Goal: Task Accomplishment & Management: Use online tool/utility

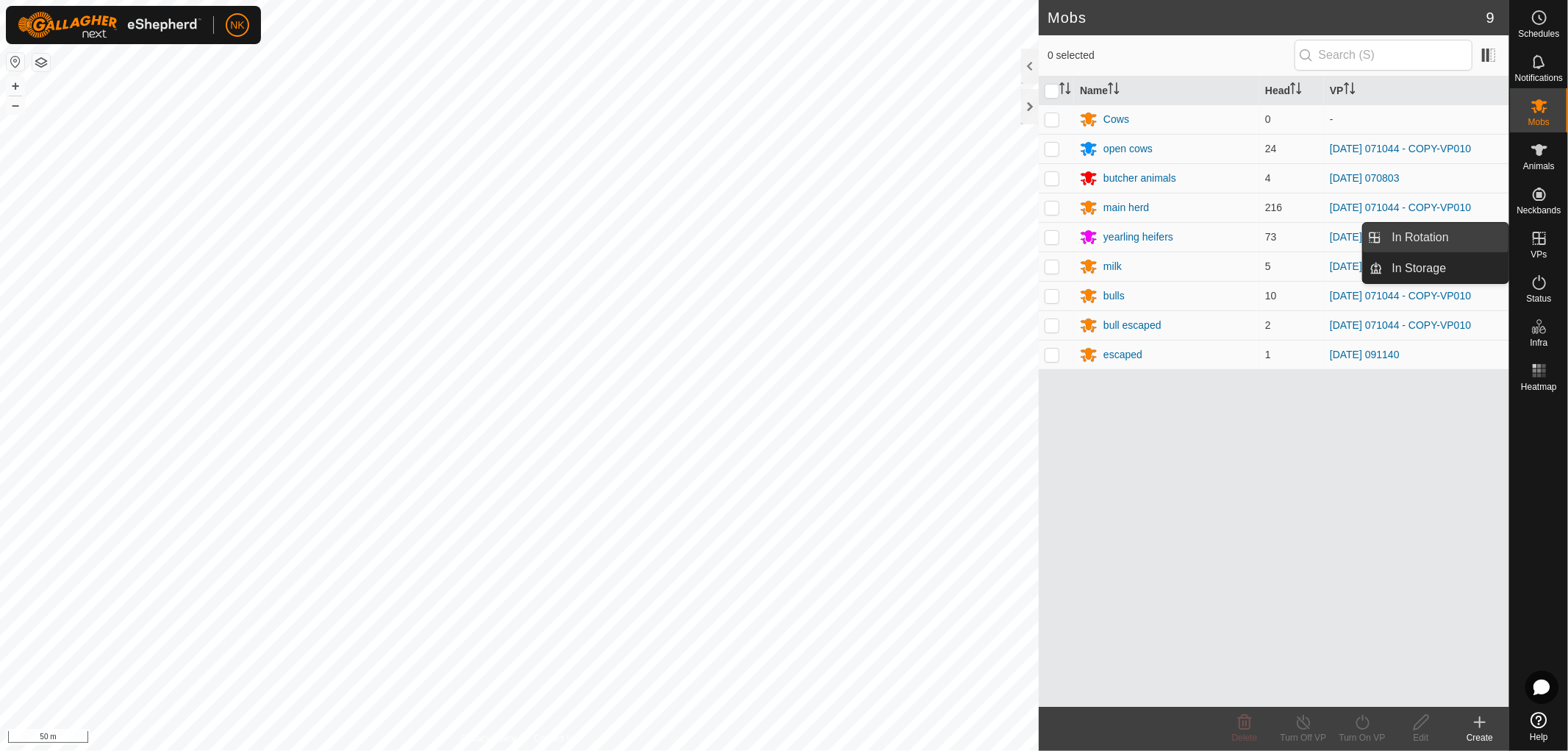
click at [1423, 234] on link "In Rotation" at bounding box center [1447, 238] width 126 height 29
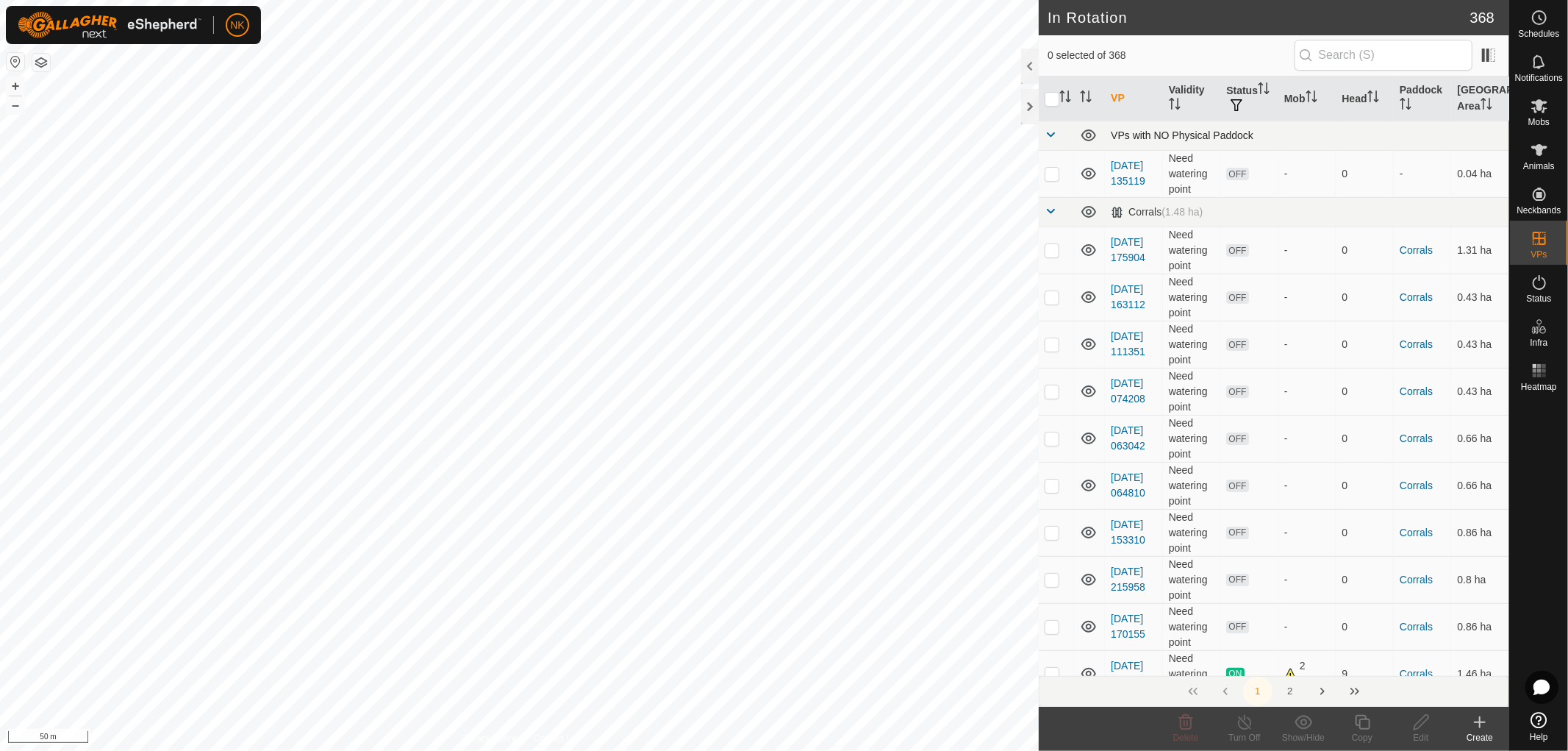
click at [1053, 130] on span at bounding box center [1051, 135] width 12 height 12
click at [1044, 161] on td at bounding box center [1057, 165] width 35 height 29
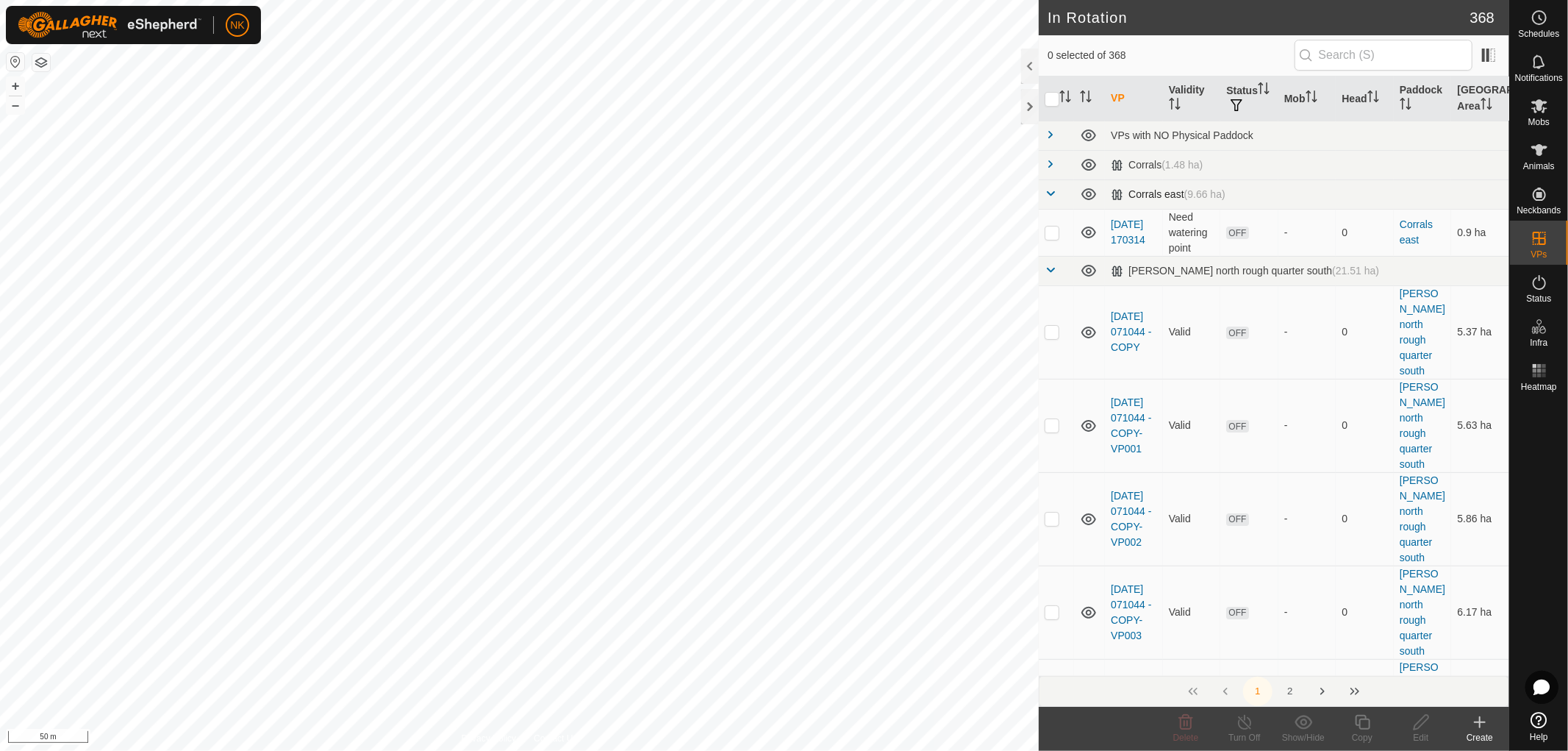
click at [1048, 189] on span at bounding box center [1051, 194] width 12 height 12
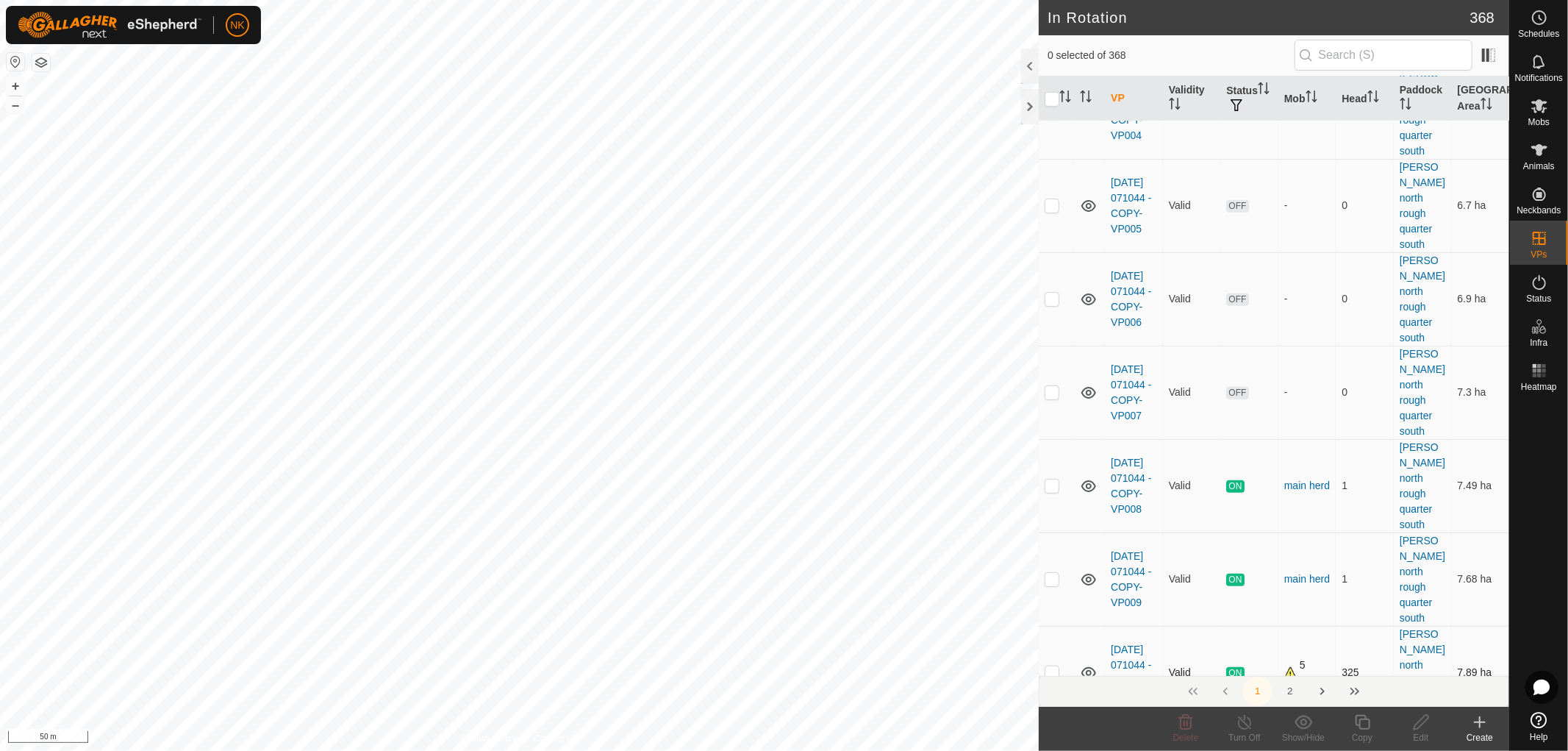
scroll to position [571, 0]
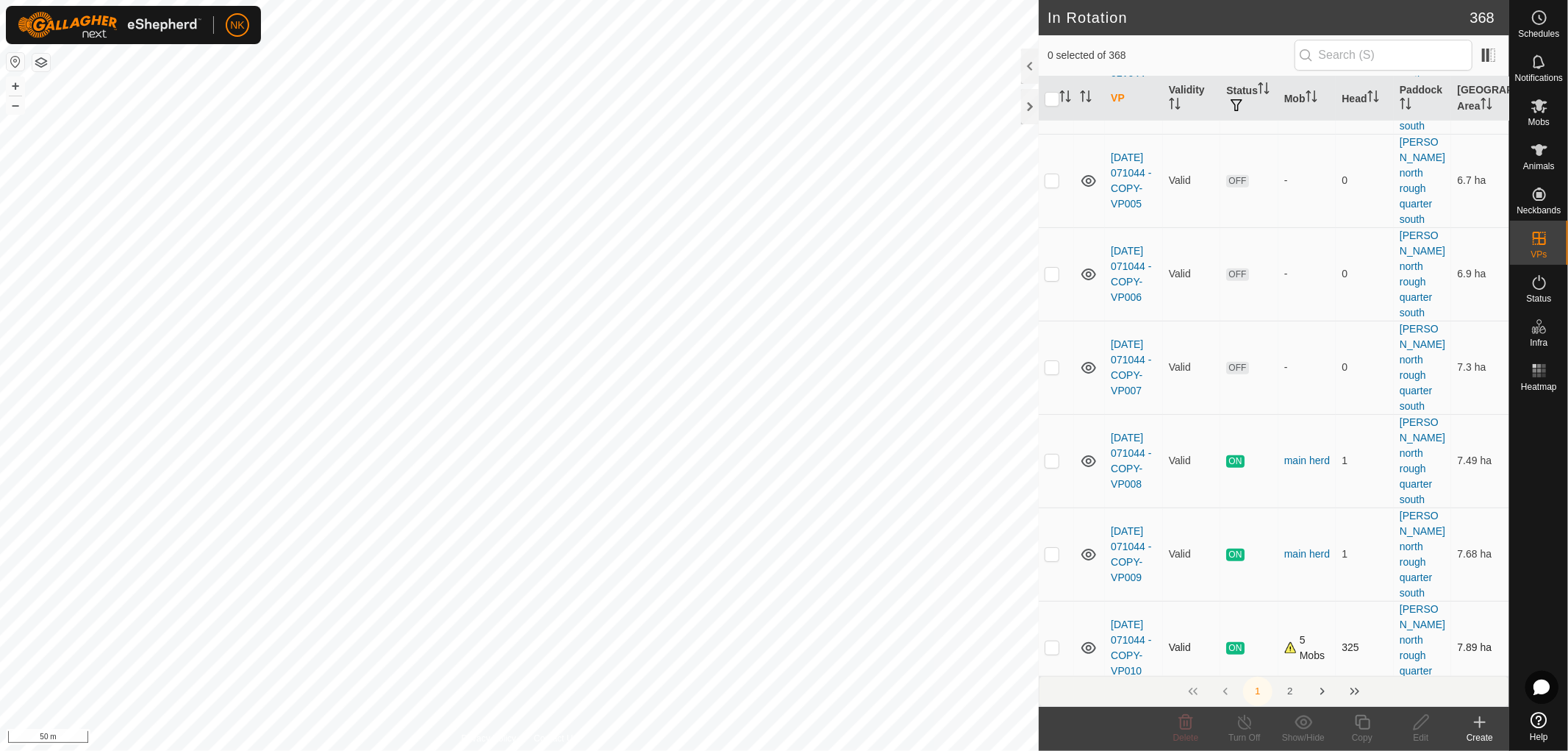
click at [1057, 641] on p-checkbox at bounding box center [1051, 647] width 15 height 12
checkbox input "true"
click at [1365, 722] on icon at bounding box center [1362, 722] width 18 height 17
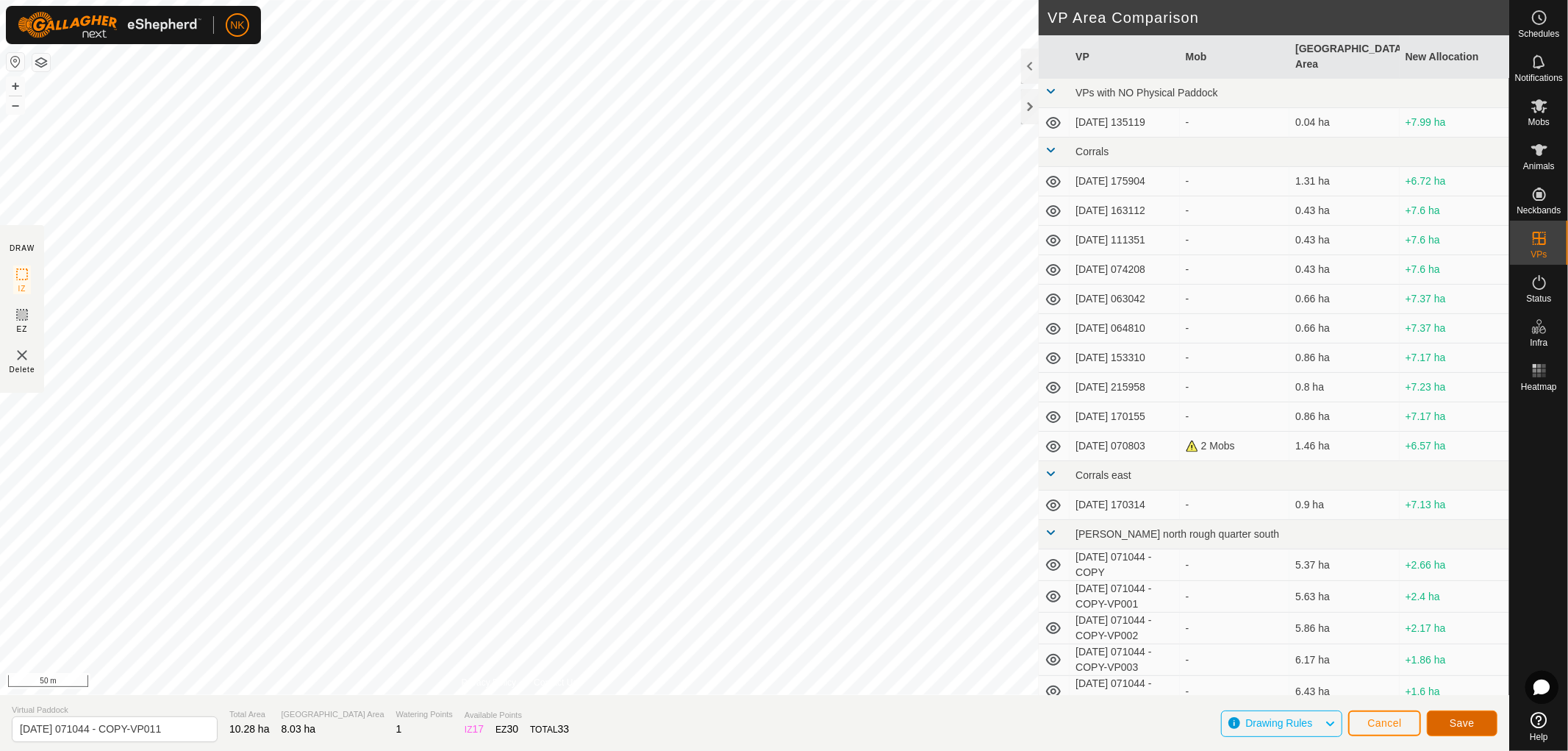
click at [1459, 719] on span "Save" at bounding box center [1462, 723] width 25 height 12
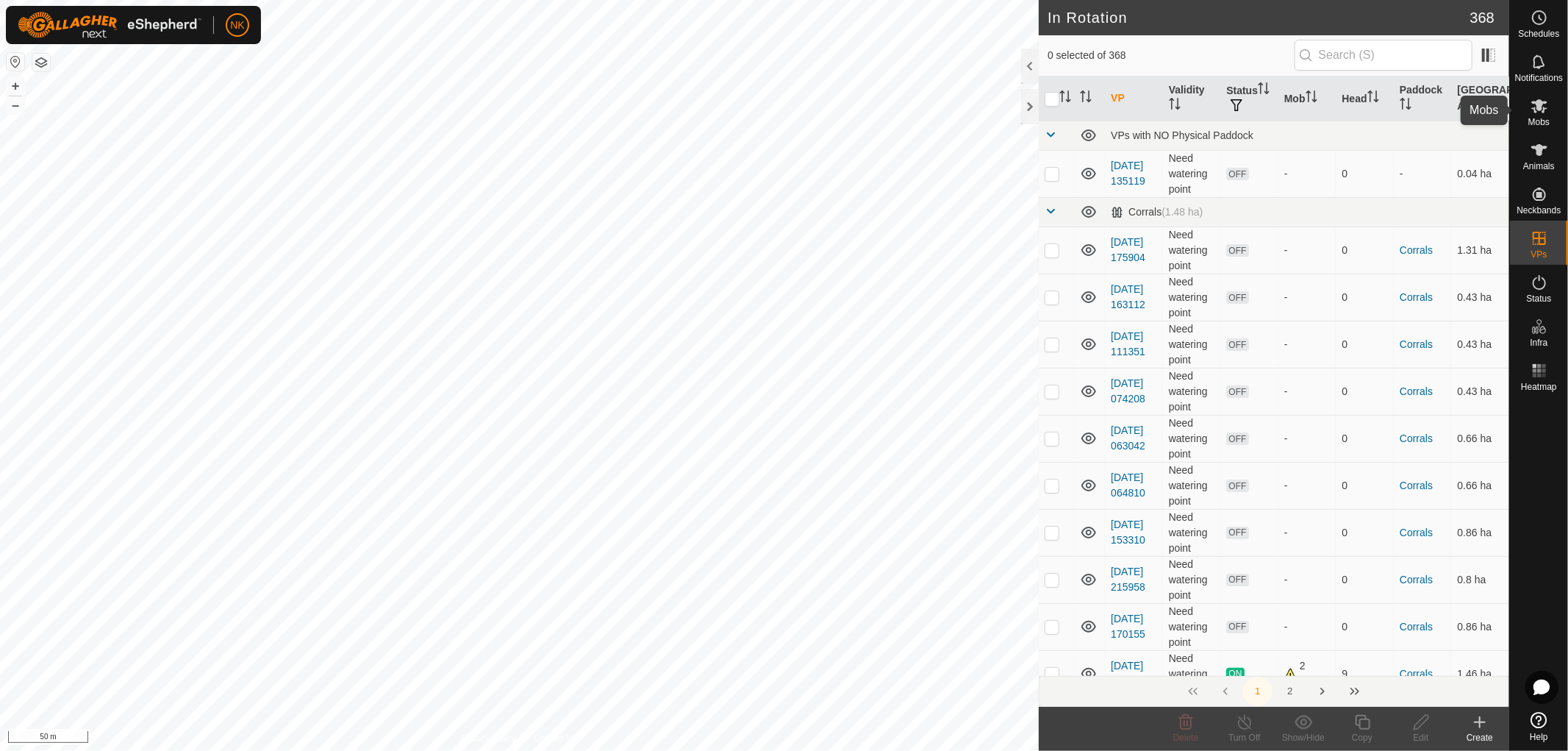
click at [1546, 115] on es-mob-svg-icon at bounding box center [1539, 105] width 27 height 23
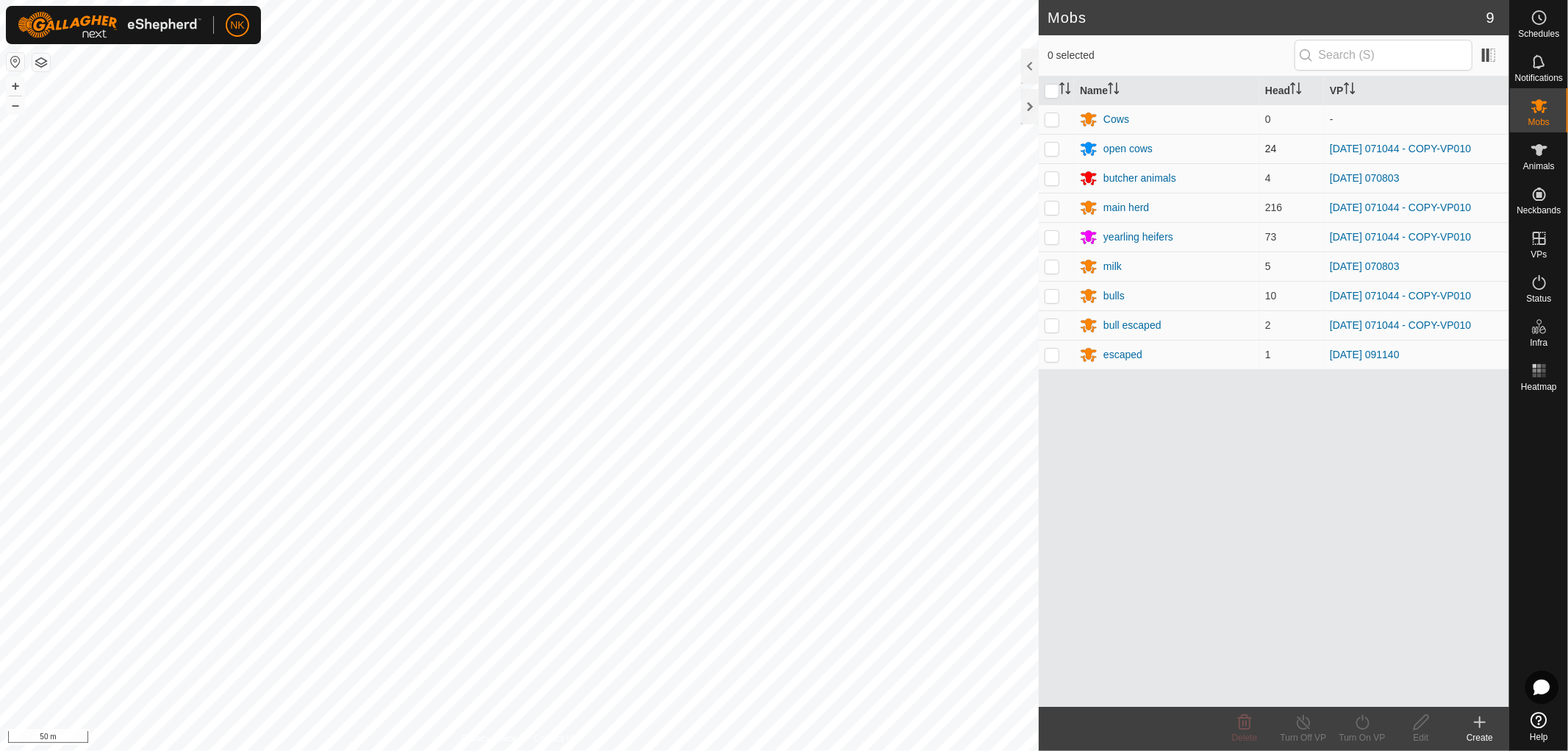
click at [1044, 147] on td at bounding box center [1057, 149] width 35 height 29
checkbox input "true"
click at [1054, 210] on p-checkbox at bounding box center [1051, 207] width 15 height 12
checkbox input "true"
click at [1055, 244] on td at bounding box center [1057, 237] width 35 height 29
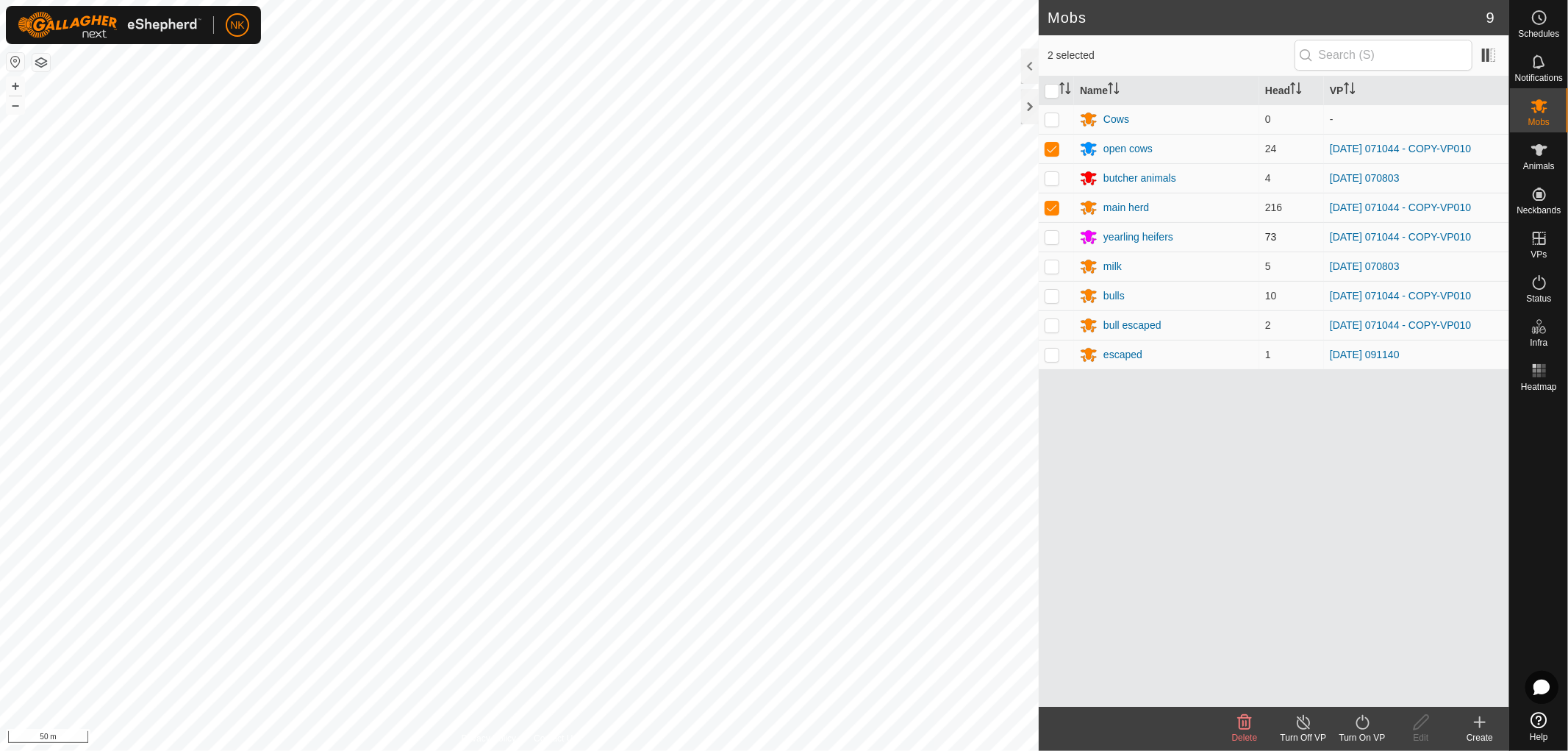
checkbox input "true"
click at [1053, 294] on p-checkbox at bounding box center [1051, 296] width 15 height 12
checkbox input "true"
click at [1054, 321] on p-checkbox at bounding box center [1051, 325] width 15 height 12
checkbox input "true"
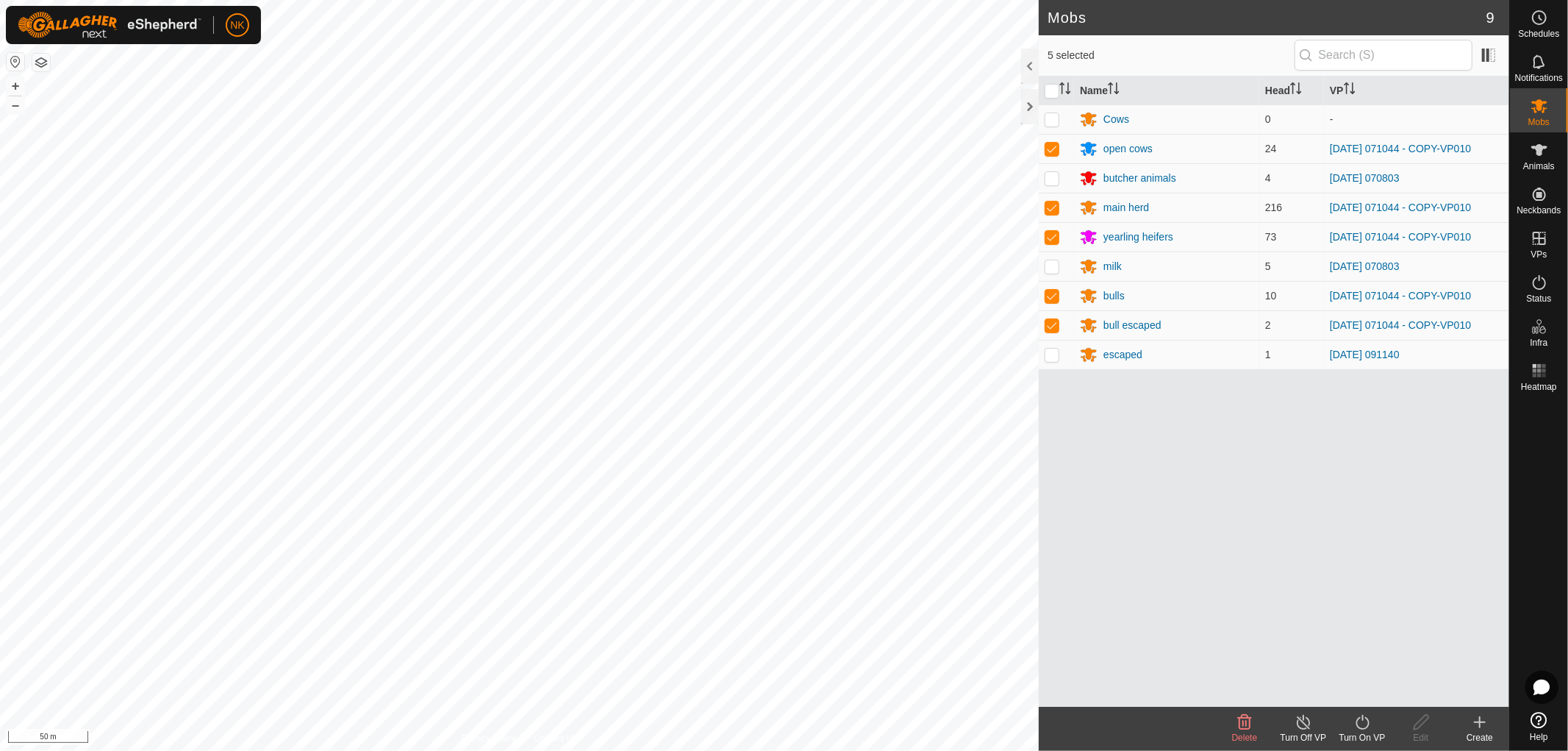
click at [1368, 723] on icon at bounding box center [1362, 722] width 18 height 17
click at [1363, 694] on link "Now" at bounding box center [1406, 690] width 146 height 29
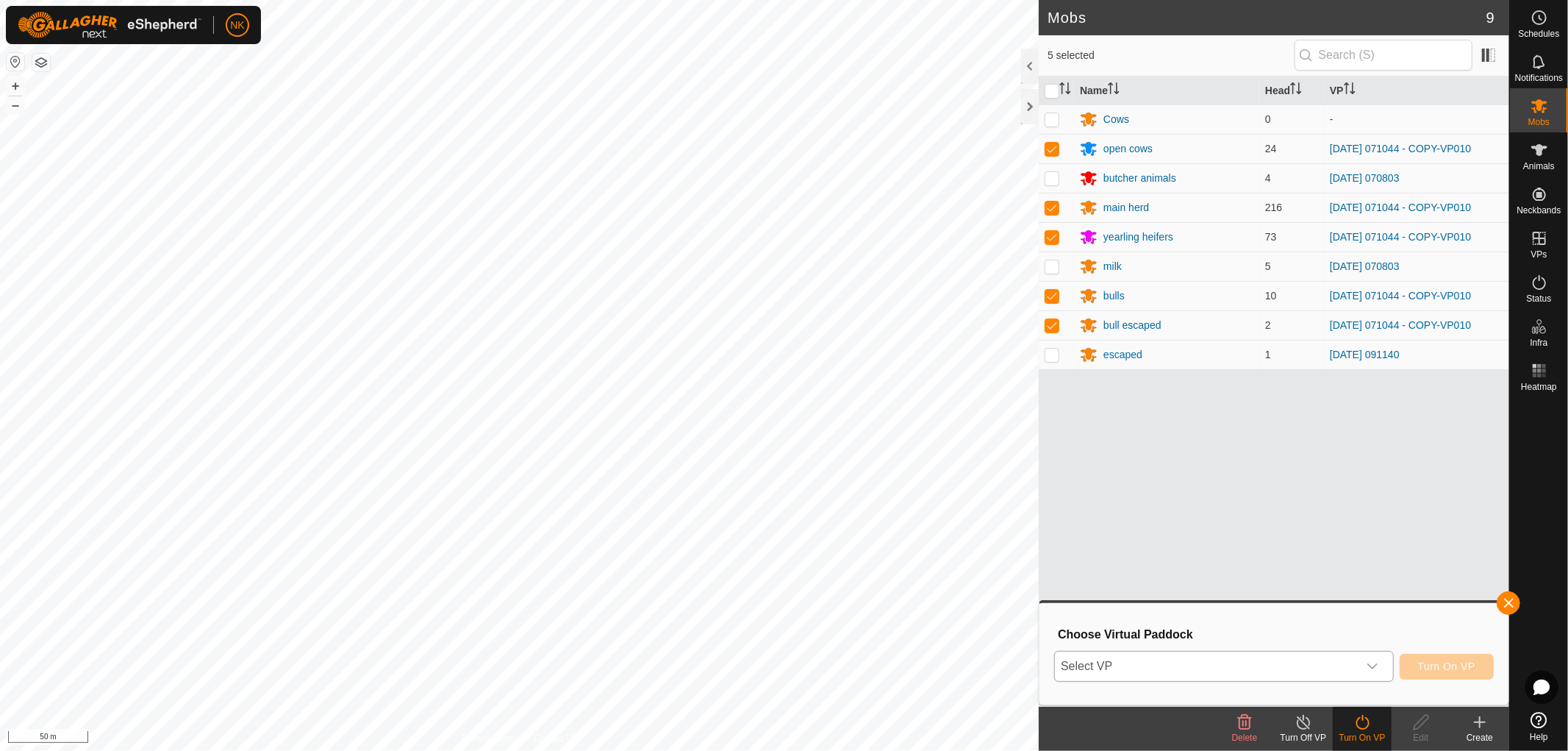
click at [1370, 673] on div "dropdown trigger" at bounding box center [1373, 666] width 29 height 29
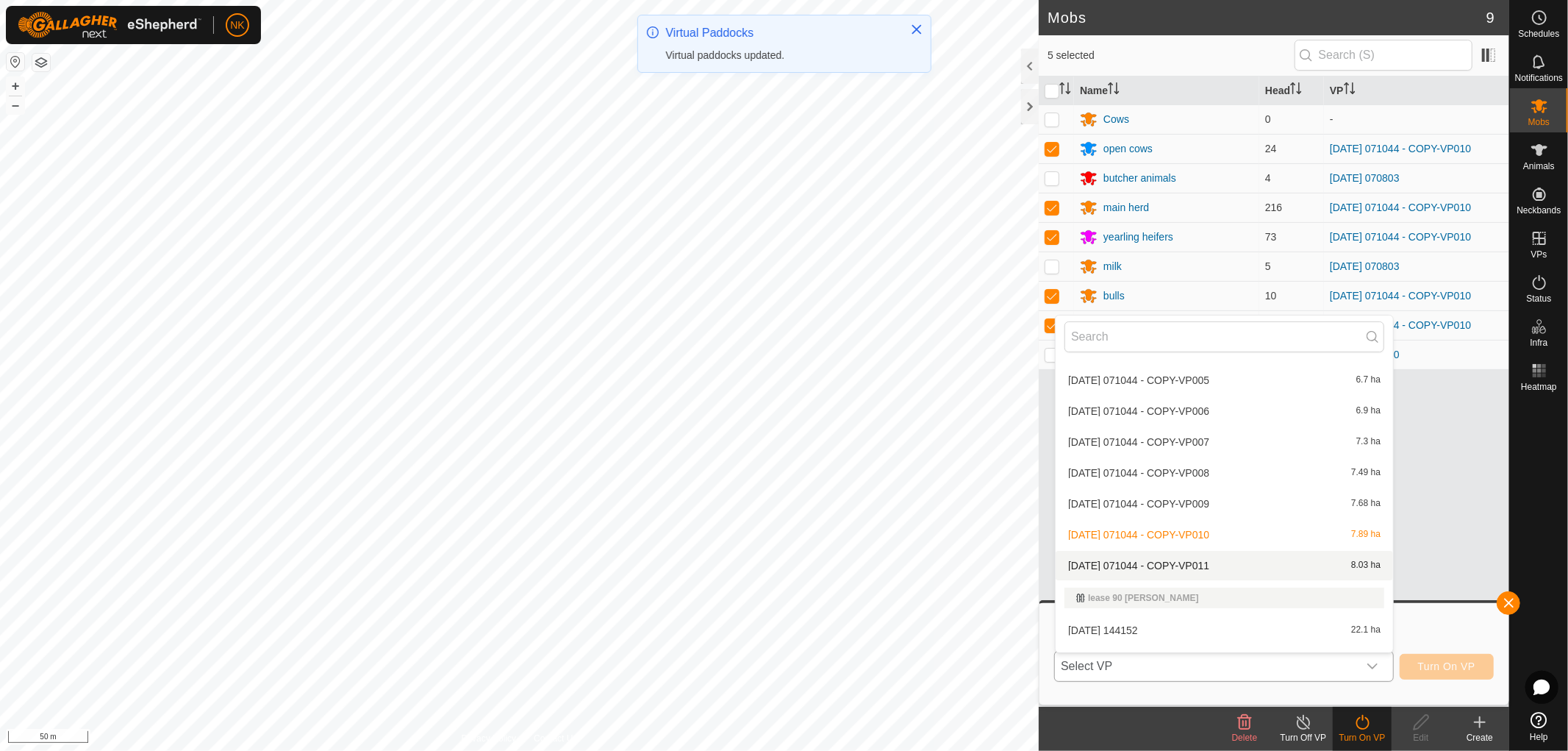
scroll to position [735, 0]
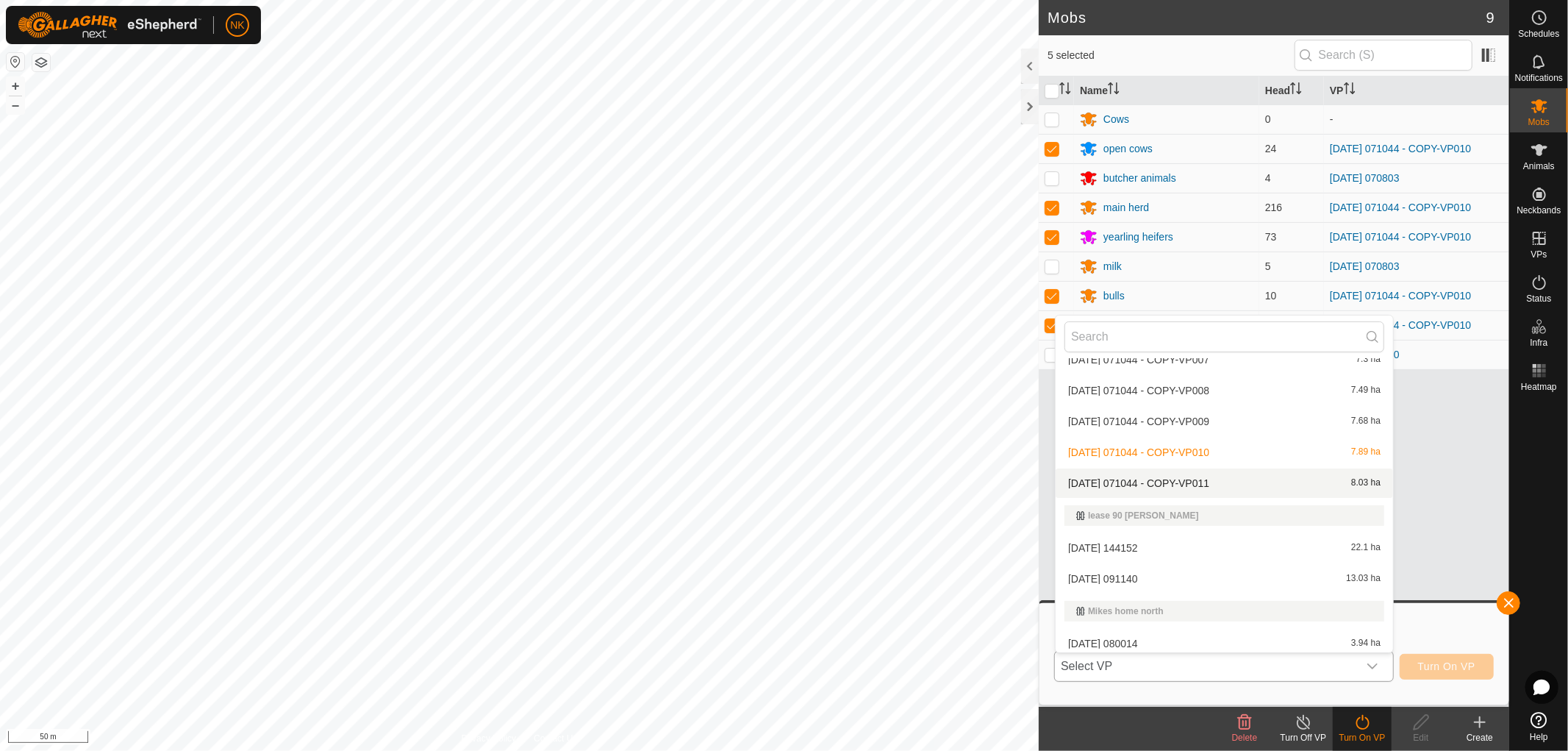
click at [1163, 482] on li "[DATE] 071044 - COPY-VP011 8.03 ha" at bounding box center [1224, 483] width 338 height 29
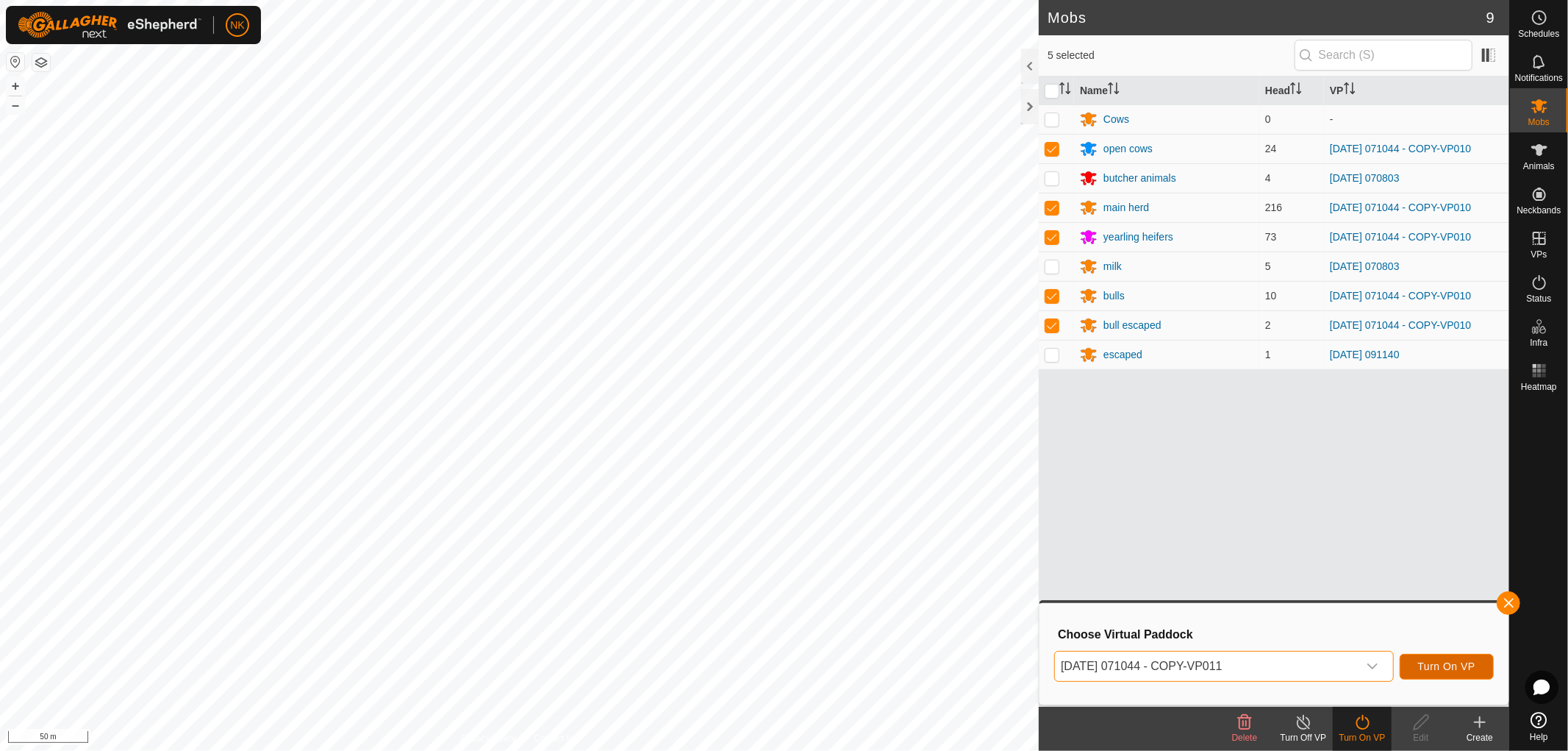
click at [1439, 659] on button "Turn On VP" at bounding box center [1446, 667] width 94 height 26
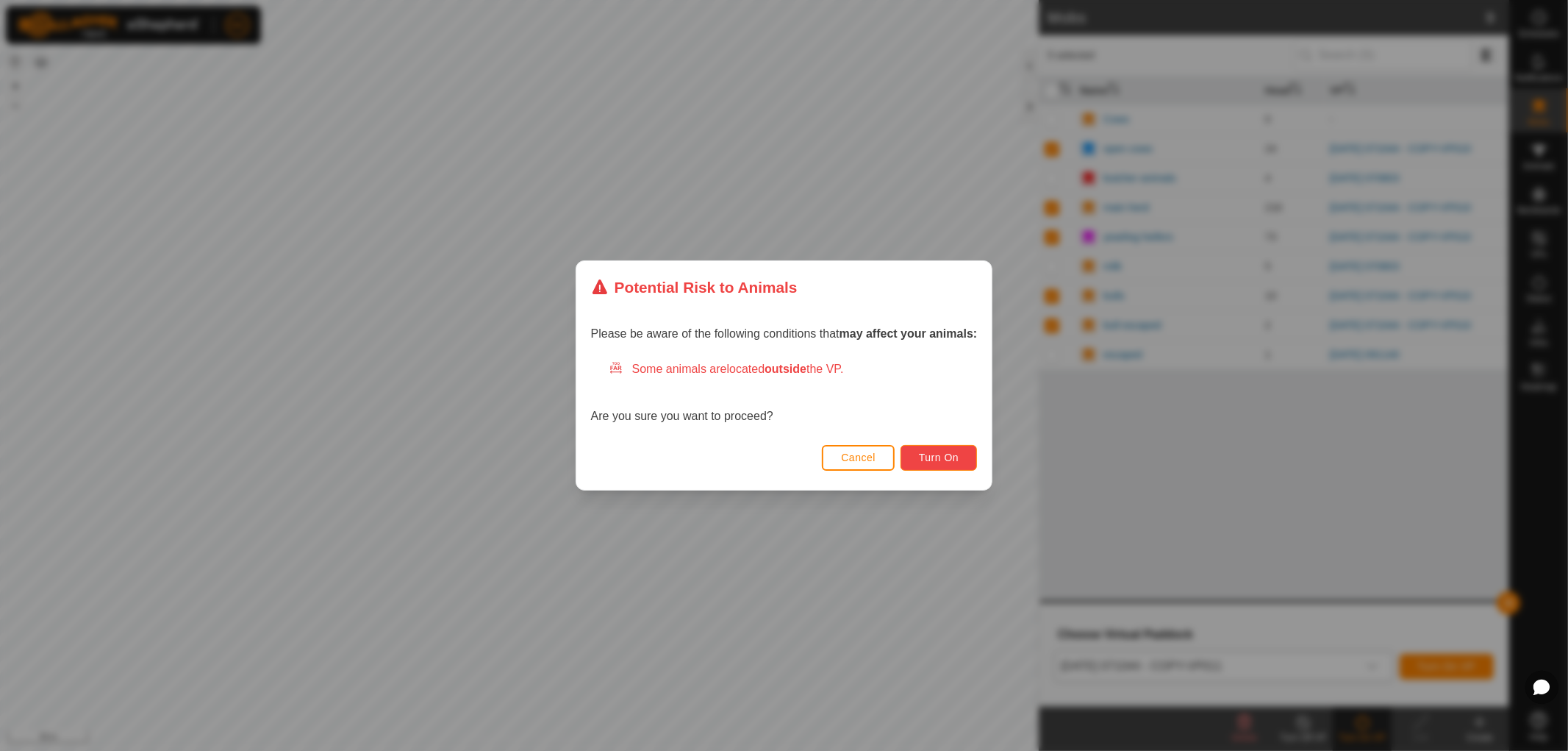
click at [937, 458] on span "Turn On" at bounding box center [939, 458] width 40 height 12
